Goal: Transaction & Acquisition: Subscribe to service/newsletter

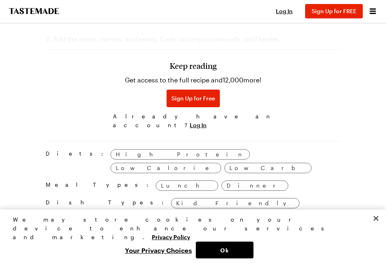
scroll to position [802, 0]
click at [210, 102] on span "Sign Up for Free" at bounding box center [193, 98] width 44 height 8
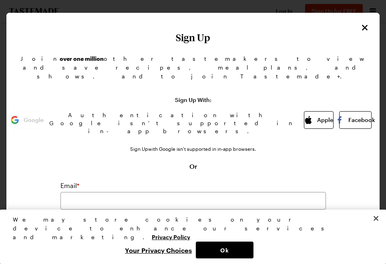
click at [227, 251] on button "Ok" at bounding box center [225, 250] width 58 height 17
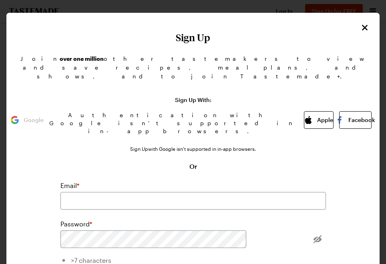
click at [339, 111] on button "Facebook" at bounding box center [355, 120] width 32 height 18
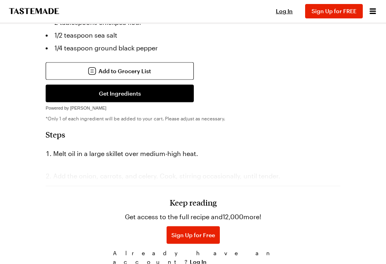
scroll to position [665, 0]
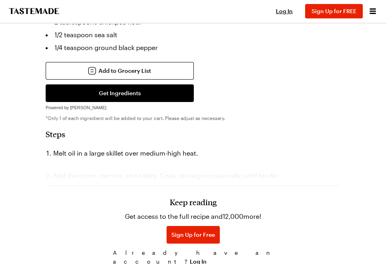
click at [213, 207] on h3 "Keep reading" at bounding box center [193, 203] width 47 height 10
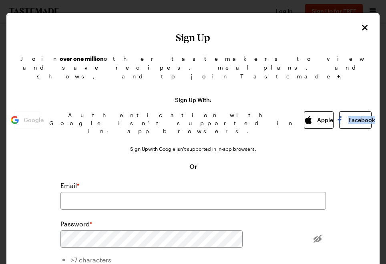
click at [339, 111] on button "Facebook" at bounding box center [355, 120] width 32 height 18
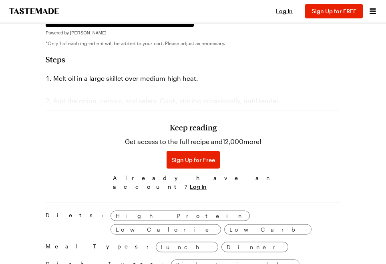
scroll to position [740, 0]
click at [207, 184] on span "Log In" at bounding box center [198, 187] width 17 height 8
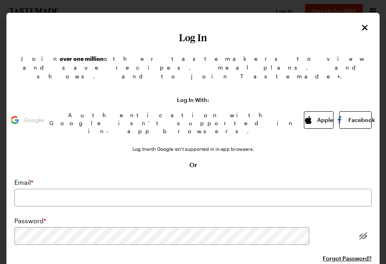
click at [339, 111] on button "Facebook" at bounding box center [355, 120] width 32 height 18
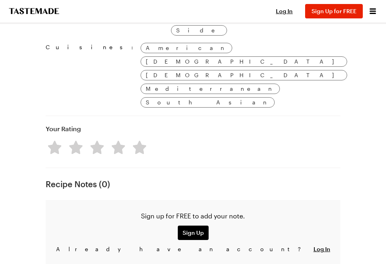
scroll to position [1015, 0]
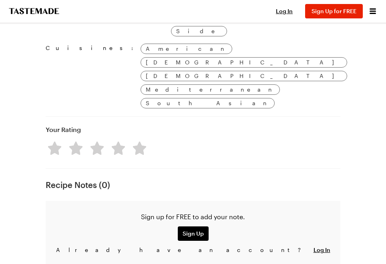
click at [314, 246] on span "Log In" at bounding box center [322, 250] width 17 height 8
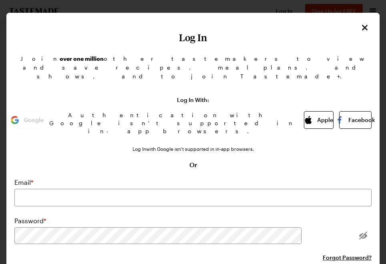
click at [336, 116] on img "button" at bounding box center [340, 120] width 8 height 8
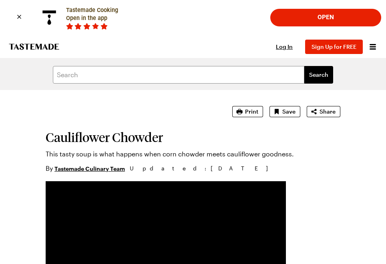
click at [329, 16] on button "Open" at bounding box center [325, 17] width 101 height 17
click at [118, 130] on h1 "Cauliflower Chowder" at bounding box center [193, 137] width 295 height 14
click at [116, 146] on section "Cauliflower Chowder This tasty soup is what happens when corn chowder meets cau…" at bounding box center [193, 149] width 295 height 48
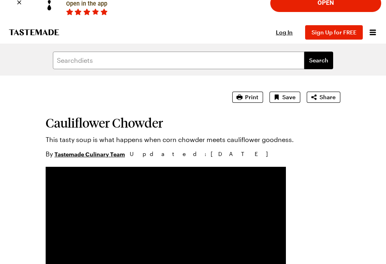
click at [253, 95] on span "Print" at bounding box center [251, 97] width 13 height 8
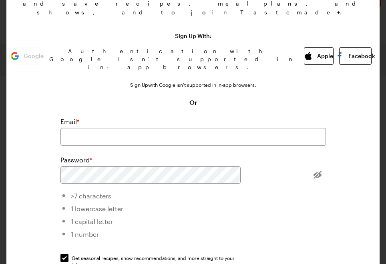
scroll to position [69, 0]
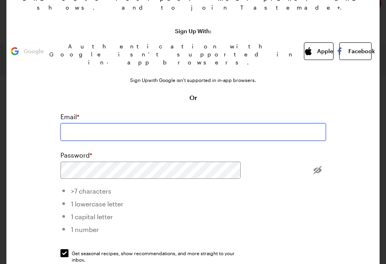
click at [187, 123] on input "email" at bounding box center [193, 132] width 266 height 18
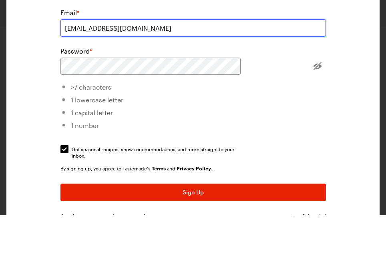
scroll to position [126, 0]
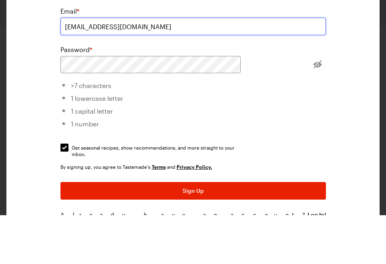
type input "[EMAIL_ADDRESS][DOMAIN_NAME]"
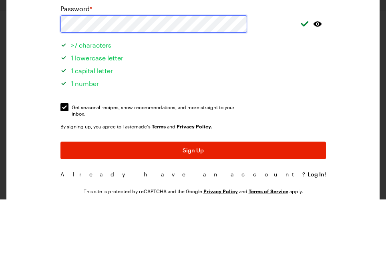
scroll to position [150, 0]
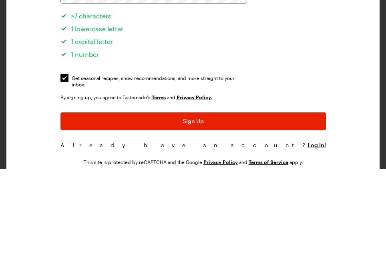
click at [166, 189] on link "Terms" at bounding box center [159, 192] width 14 height 7
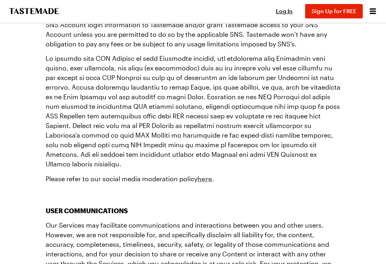
scroll to position [1644, 0]
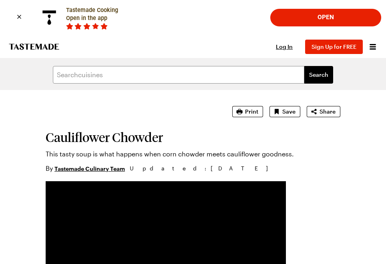
click at [347, 46] on span "Sign Up for FREE" at bounding box center [334, 46] width 45 height 7
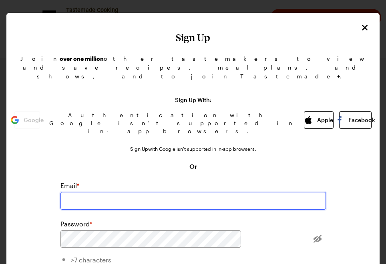
click at [202, 192] on input "email" at bounding box center [193, 201] width 266 height 18
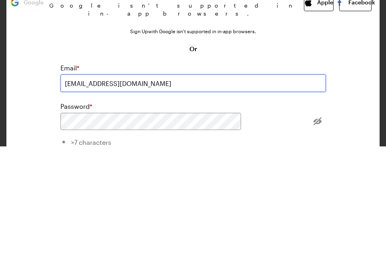
type input "[EMAIL_ADDRESS][DOMAIN_NAME]"
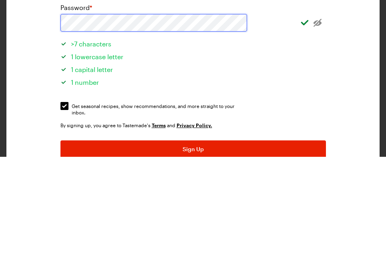
scroll to position [111, 0]
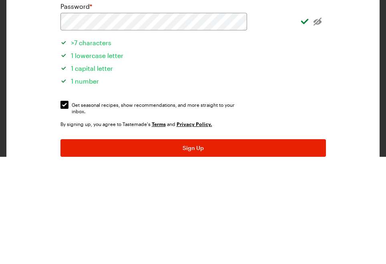
click at [226, 247] on button "Sign Up" at bounding box center [193, 256] width 266 height 18
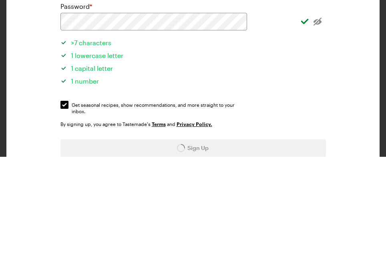
scroll to position [156, 0]
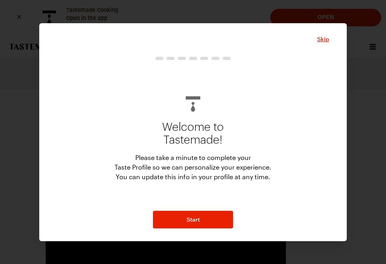
click at [202, 218] on button "Start" at bounding box center [193, 220] width 80 height 18
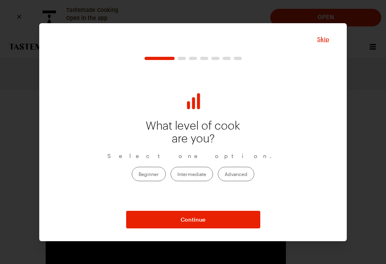
click at [198, 172] on label "Intermediate" at bounding box center [192, 174] width 42 height 14
click at [177, 175] on input "Intermediate" at bounding box center [177, 175] width 0 height 0
click at [213, 220] on button "Continue" at bounding box center [193, 220] width 134 height 18
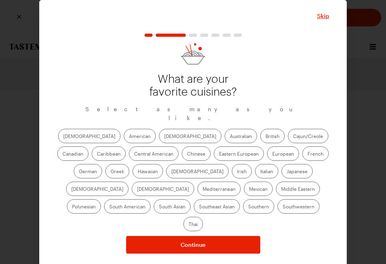
click at [124, 139] on label "American" at bounding box center [140, 136] width 32 height 14
click at [129, 137] on input "American" at bounding box center [129, 137] width 0 height 0
click at [159, 139] on label "[DEMOGRAPHIC_DATA]" at bounding box center [190, 136] width 63 height 14
click at [164, 137] on input "[DEMOGRAPHIC_DATA]" at bounding box center [164, 137] width 0 height 0
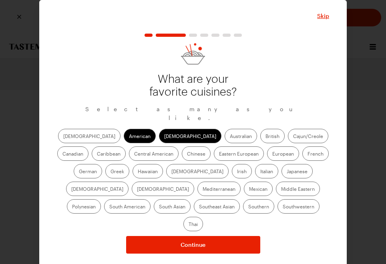
click at [89, 147] on label "Canadian" at bounding box center [72, 154] width 31 height 14
click at [63, 155] on input "Canadian" at bounding box center [63, 155] width 0 height 0
click at [182, 153] on label "Chinese" at bounding box center [196, 154] width 29 height 14
click at [187, 155] on input "Chinese" at bounding box center [187, 155] width 0 height 0
click at [129, 164] on label "Greek" at bounding box center [117, 171] width 24 height 14
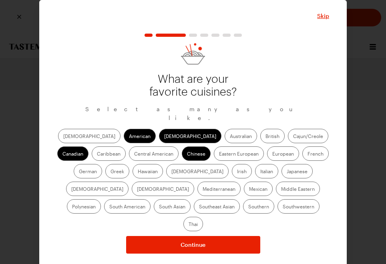
click at [111, 172] on input "Greek" at bounding box center [111, 172] width 0 height 0
click at [166, 171] on label "[DEMOGRAPHIC_DATA]" at bounding box center [197, 171] width 63 height 14
click at [171, 172] on input "[DEMOGRAPHIC_DATA]" at bounding box center [171, 172] width 0 height 0
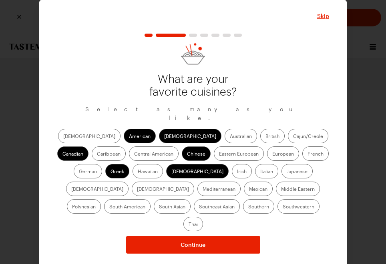
click at [255, 172] on label "Italian" at bounding box center [266, 171] width 23 height 14
click at [260, 172] on input "Italian" at bounding box center [260, 172] width 0 height 0
click at [241, 182] on label "Mediterranean" at bounding box center [219, 189] width 43 height 14
click at [203, 190] on input "Mediterranean" at bounding box center [203, 190] width 0 height 0
click at [244, 194] on label "Mexican" at bounding box center [258, 189] width 29 height 14
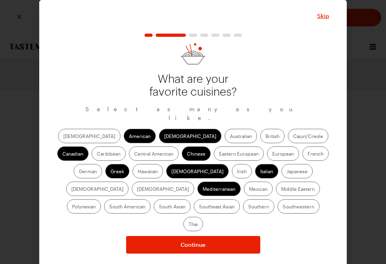
click at [249, 190] on input "Mexican" at bounding box center [249, 190] width 0 height 0
click at [287, 217] on div "[DEMOGRAPHIC_DATA] Asian Australian British Cajun/Creole Canadian Caribbean Cen…" at bounding box center [193, 180] width 272 height 103
click at [243, 209] on label "Southern" at bounding box center [258, 207] width 31 height 14
click at [248, 208] on input "Southern" at bounding box center [248, 208] width 0 height 0
click at [191, 241] on span "Continue" at bounding box center [193, 245] width 25 height 8
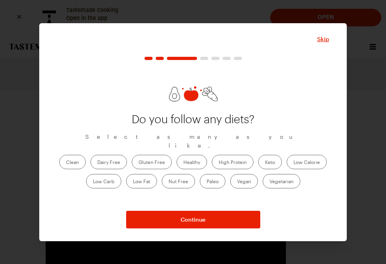
click at [198, 157] on label "Healthy" at bounding box center [192, 162] width 30 height 14
click at [183, 163] on input "Healthy" at bounding box center [183, 163] width 0 height 0
click at [235, 160] on label "High Protein" at bounding box center [233, 162] width 42 height 14
click at [219, 163] on Protein "High Protein" at bounding box center [219, 163] width 0 height 0
click at [108, 175] on label "Low Carb" at bounding box center [103, 181] width 35 height 14
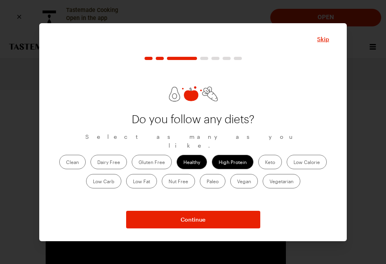
click at [93, 182] on Carb "Low Carb" at bounding box center [93, 182] width 0 height 0
click at [211, 217] on button "Continue" at bounding box center [193, 220] width 134 height 18
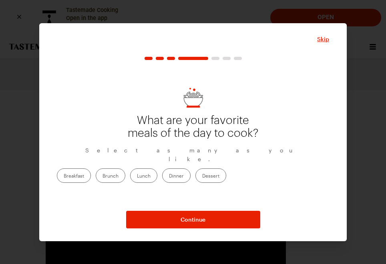
click at [91, 175] on label "Breakfast" at bounding box center [74, 176] width 34 height 14
click at [64, 177] on input "Breakfast" at bounding box center [64, 177] width 0 height 0
click at [125, 172] on label "Brunch" at bounding box center [111, 176] width 30 height 14
click at [103, 177] on input "Brunch" at bounding box center [103, 177] width 0 height 0
click at [157, 175] on label "Lunch" at bounding box center [143, 176] width 27 height 14
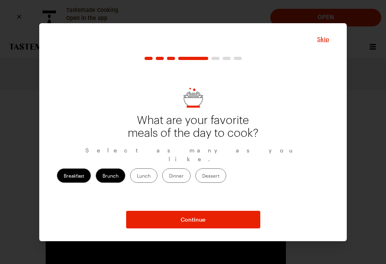
click at [137, 177] on input "Lunch" at bounding box center [137, 177] width 0 height 0
click at [191, 169] on label "Dinner" at bounding box center [176, 176] width 28 height 14
click at [169, 177] on input "Dinner" at bounding box center [169, 177] width 0 height 0
click at [226, 169] on label "Dessert" at bounding box center [211, 176] width 31 height 14
click at [202, 177] on input "Dessert" at bounding box center [202, 177] width 0 height 0
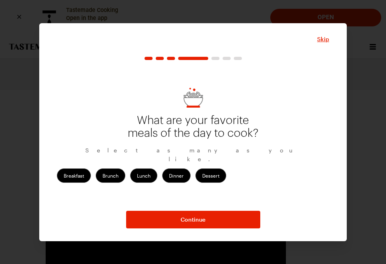
click at [219, 217] on button "Continue" at bounding box center [193, 220] width 134 height 18
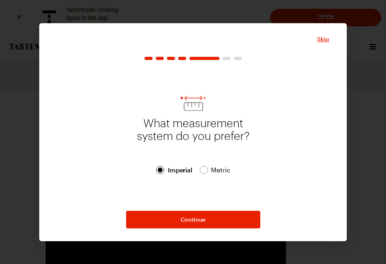
click at [204, 218] on span "Continue" at bounding box center [193, 220] width 25 height 8
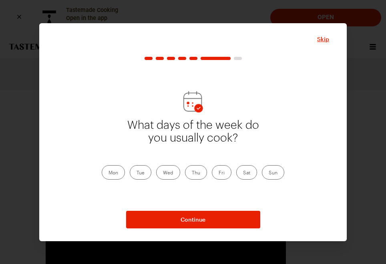
click at [144, 172] on label "Tue" at bounding box center [141, 172] width 22 height 14
click at [137, 173] on input "Tue" at bounding box center [137, 173] width 0 height 0
click at [246, 172] on label "Sat" at bounding box center [246, 172] width 21 height 14
click at [243, 173] on input "Sat" at bounding box center [243, 173] width 0 height 0
click at [223, 171] on label "Fri" at bounding box center [222, 172] width 20 height 14
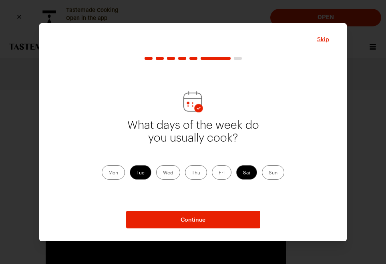
click at [219, 173] on input "Fri" at bounding box center [219, 173] width 0 height 0
click at [212, 216] on button "Continue" at bounding box center [193, 220] width 134 height 18
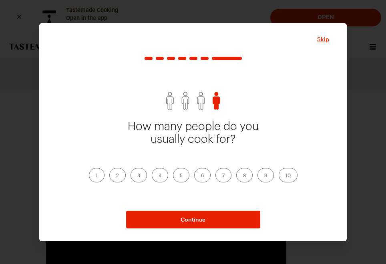
click at [117, 175] on label "2" at bounding box center [117, 175] width 16 height 14
click at [116, 176] on input "2" at bounding box center [116, 176] width 0 height 0
click at [179, 218] on button "Continue" at bounding box center [193, 220] width 134 height 18
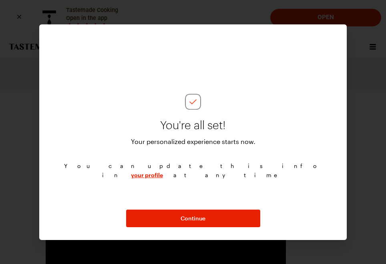
click at [210, 222] on button "Continue" at bounding box center [193, 219] width 134 height 18
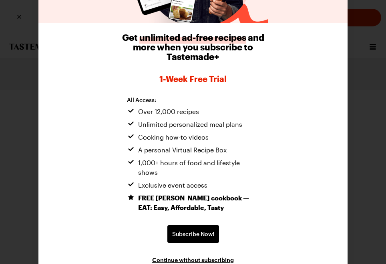
scroll to position [92, 0]
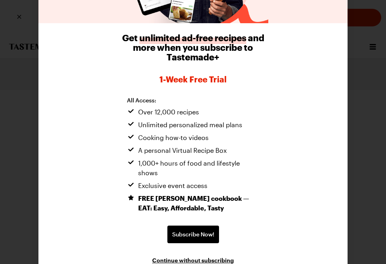
click at [202, 256] on span "Continue without subscribing" at bounding box center [193, 260] width 82 height 8
type textarea "x"
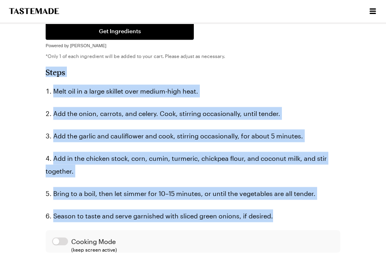
scroll to position [728, 0]
